Goal: Information Seeking & Learning: Learn about a topic

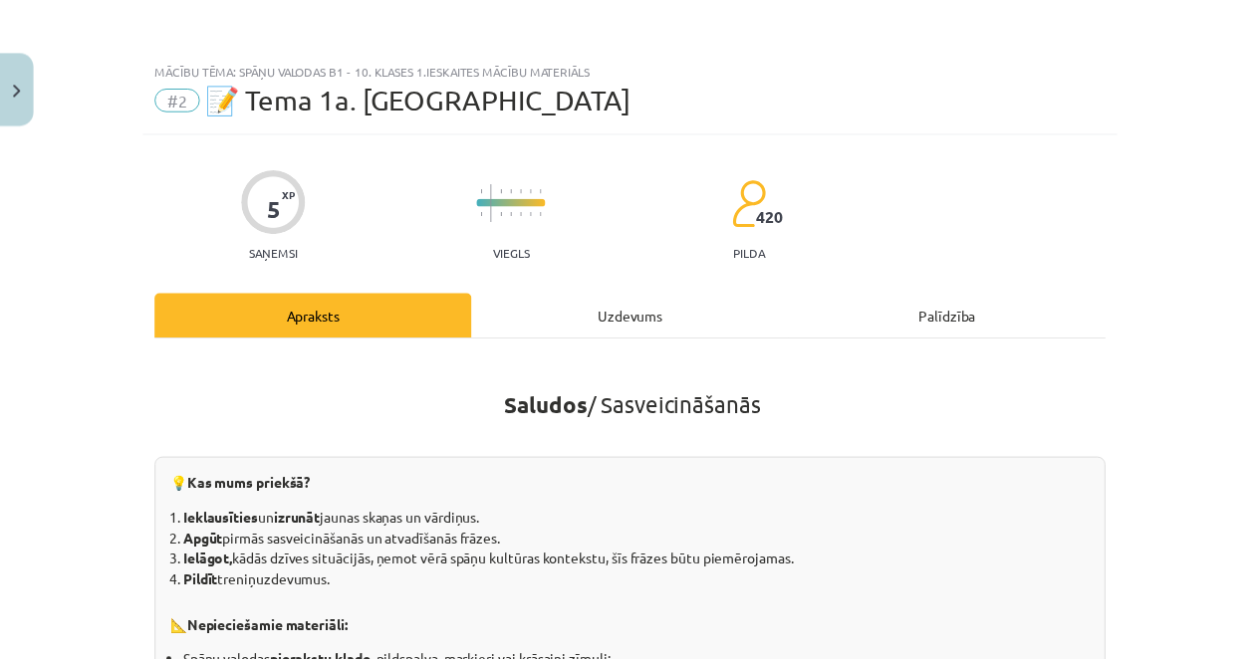
scroll to position [100, 0]
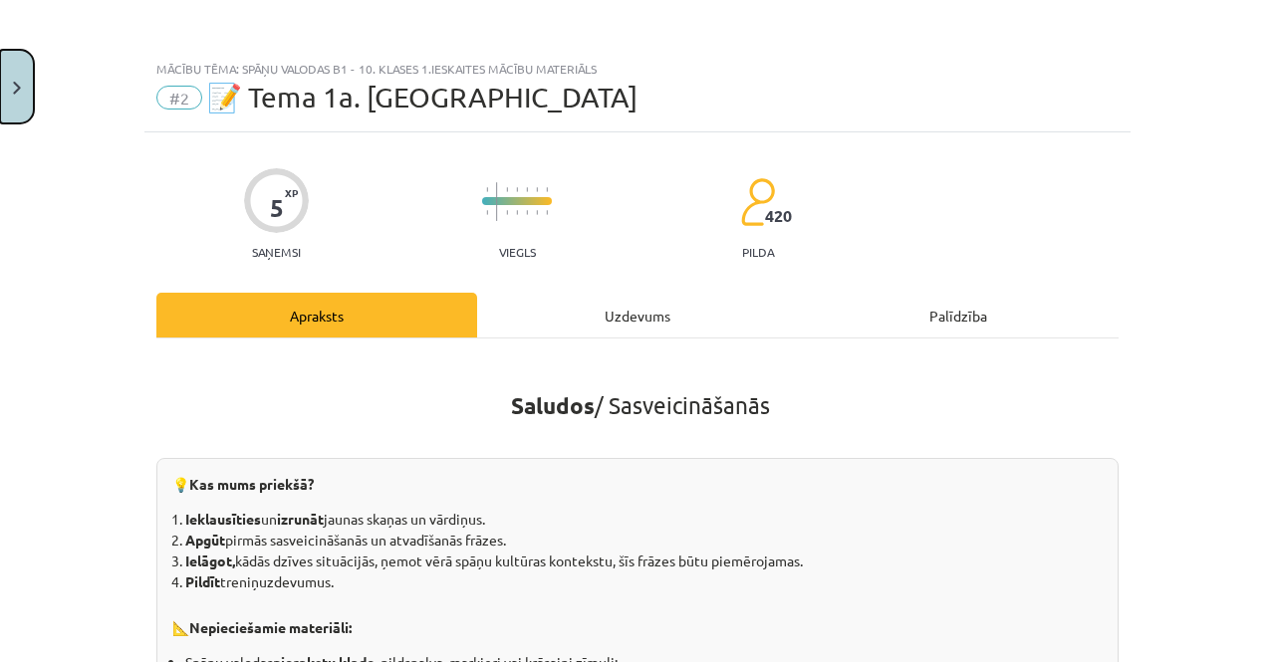
click at [12, 79] on button "Close" at bounding box center [17, 87] width 34 height 74
click at [22, 360] on div "Mācību tēma: Spāņu valodas b1 - 10. klases 1.ieskaites mācību materiāls #2 📝 Te…" at bounding box center [637, 331] width 1275 height 662
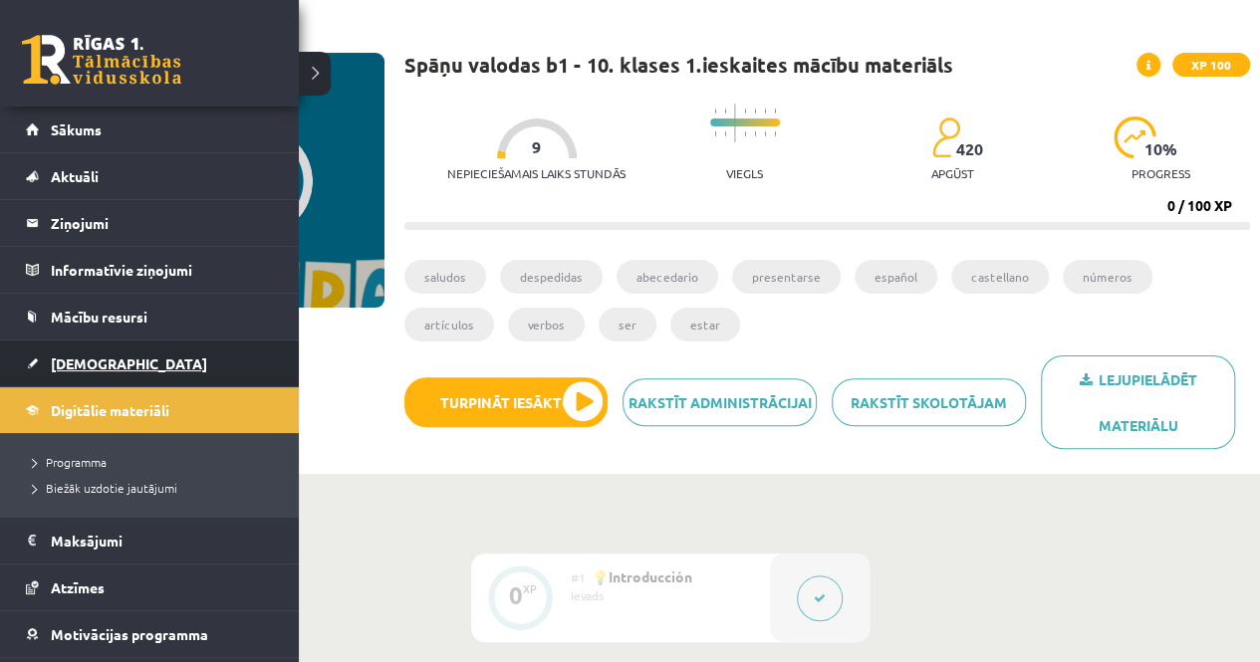
click at [75, 358] on span "[DEMOGRAPHIC_DATA]" at bounding box center [129, 364] width 156 height 18
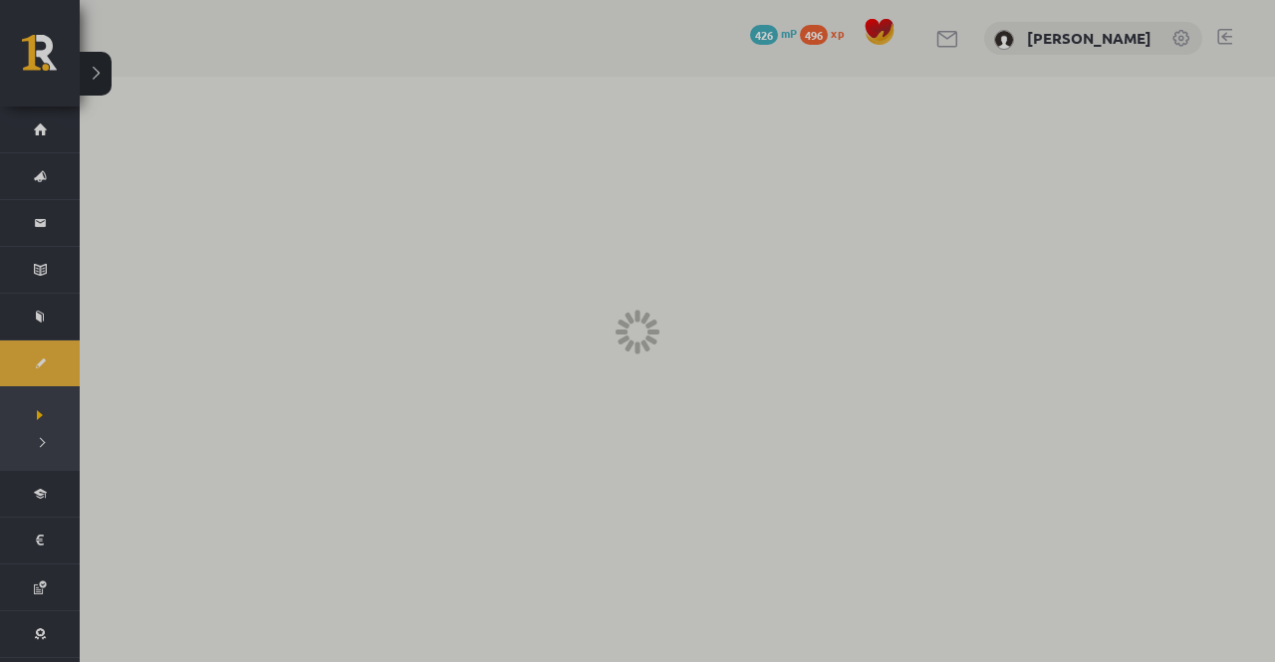
click at [73, 359] on div at bounding box center [637, 331] width 1275 height 662
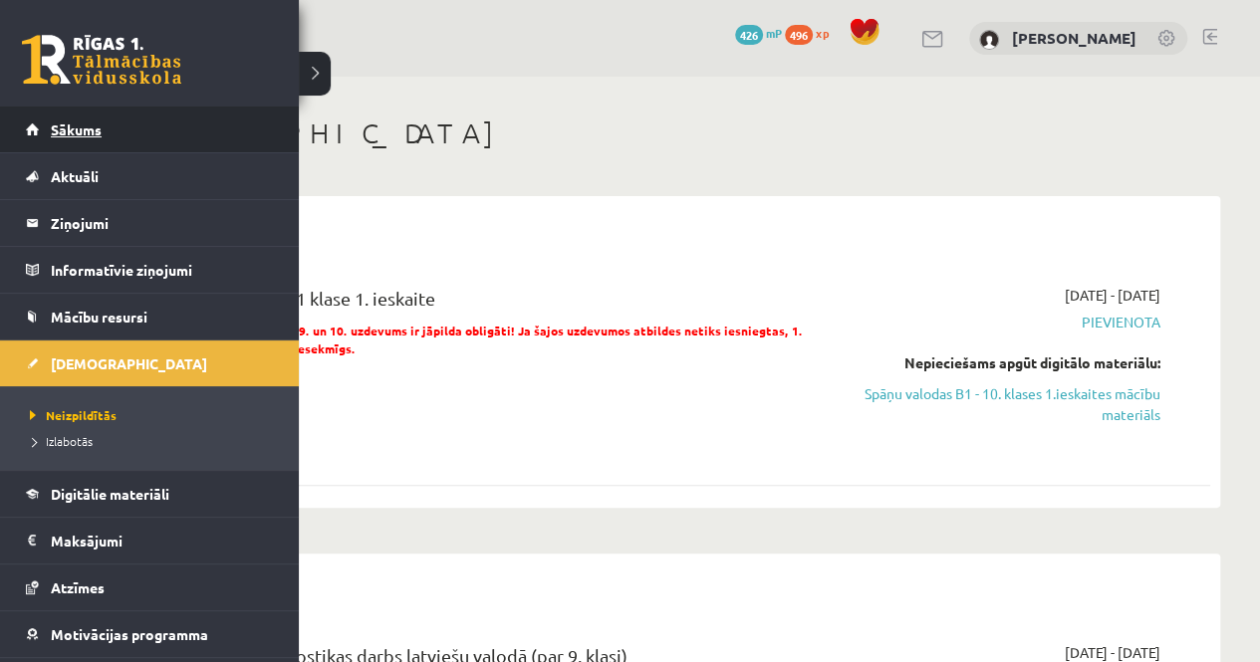
click at [61, 126] on span "Sākums" at bounding box center [76, 130] width 51 height 18
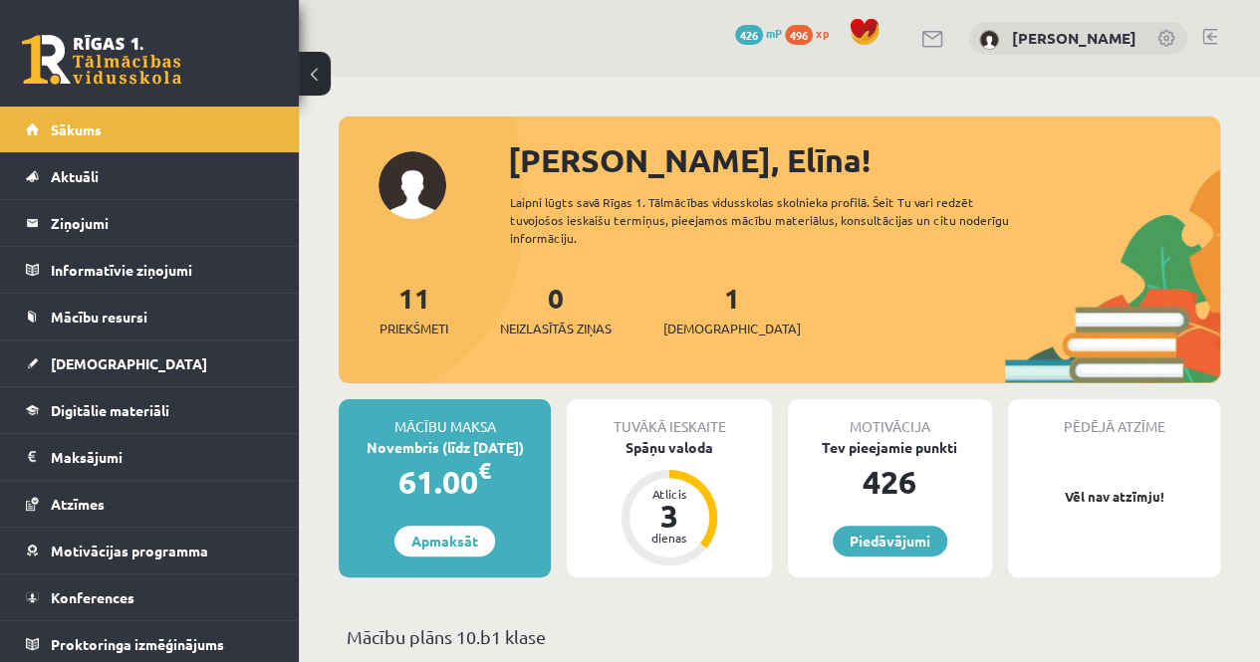
click at [714, 310] on div "1 Ieskaites" at bounding box center [731, 308] width 137 height 62
click at [705, 297] on link "1 Ieskaites" at bounding box center [731, 309] width 137 height 59
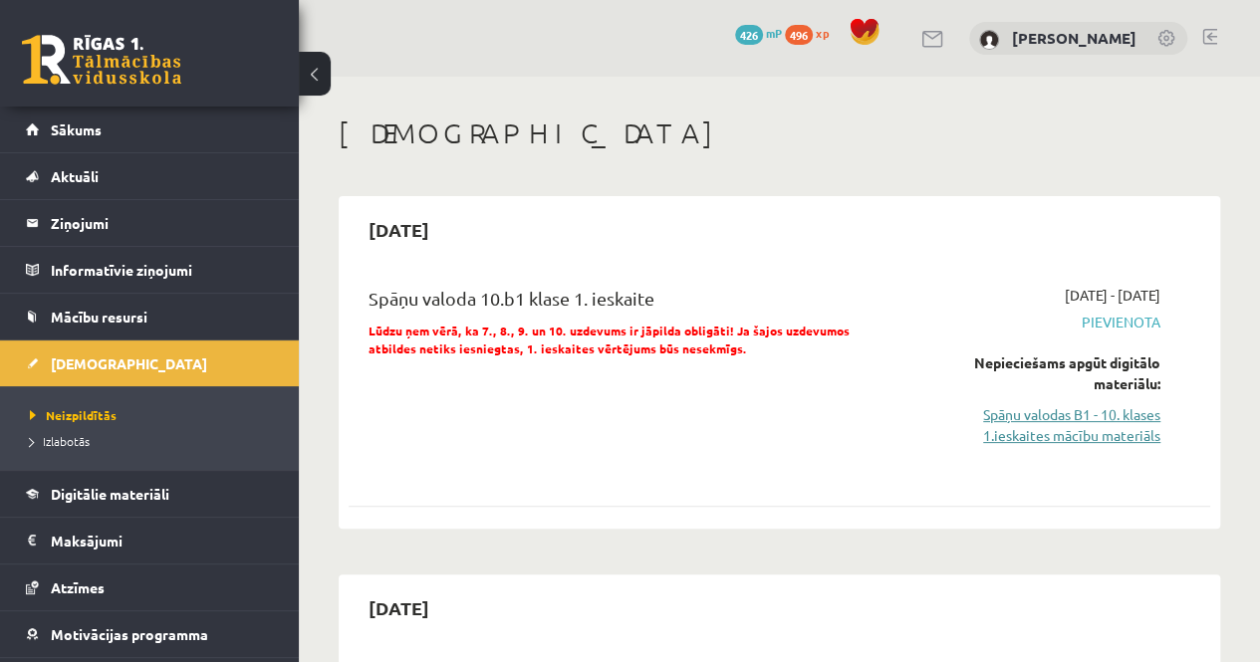
click at [1065, 423] on link "Spāņu valodas B1 - 10. klases 1.ieskaites mācību materiāls" at bounding box center [1038, 425] width 244 height 42
